Goal: Find specific page/section: Find specific page/section

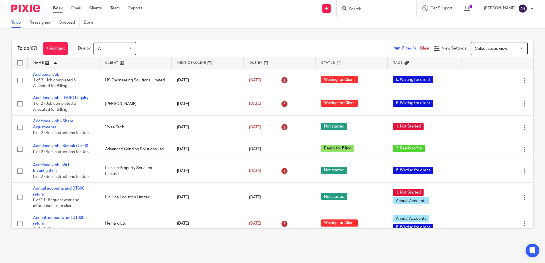
click at [373, 9] on input "Search" at bounding box center [373, 9] width 51 height 5
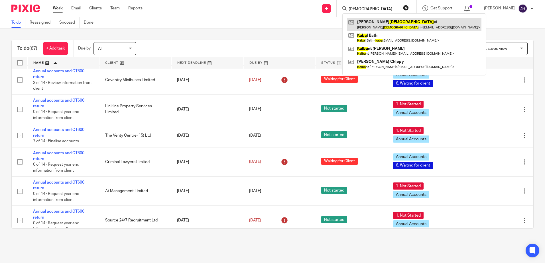
type input "[DEMOGRAPHIC_DATA]"
click at [377, 23] on link at bounding box center [414, 24] width 135 height 13
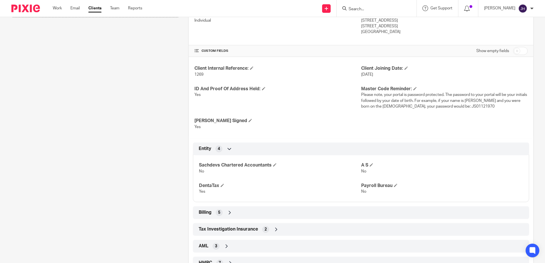
scroll to position [184, 0]
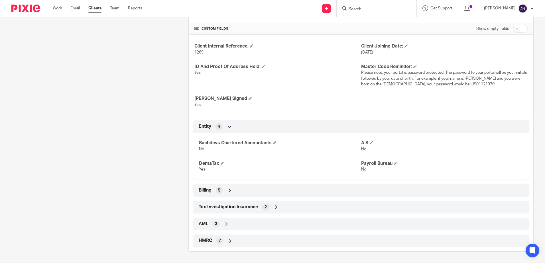
click at [227, 240] on icon at bounding box center [230, 241] width 6 height 6
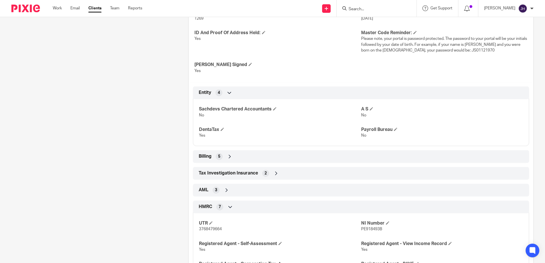
scroll to position [272, 0]
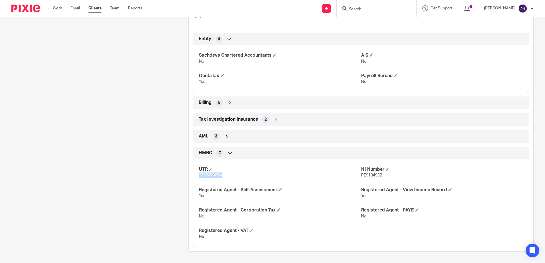
drag, startPoint x: 198, startPoint y: 176, endPoint x: 221, endPoint y: 175, distance: 23.2
click at [221, 175] on span "3768479664" at bounding box center [210, 176] width 23 height 4
copy span "3768479664"
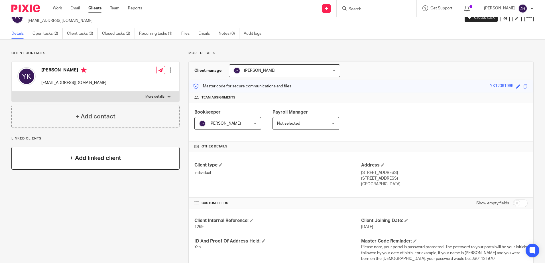
scroll to position [0, 0]
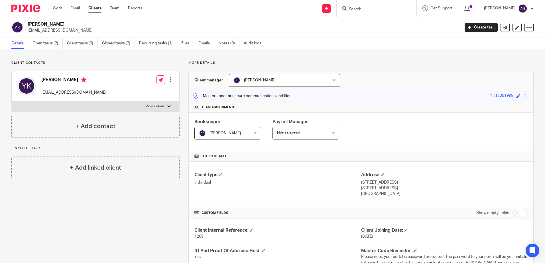
click at [148, 104] on label "More details" at bounding box center [96, 106] width 168 height 10
click at [12, 101] on input "More details" at bounding box center [11, 101] width 0 height 0
checkbox input "true"
